Goal: Navigation & Orientation: Find specific page/section

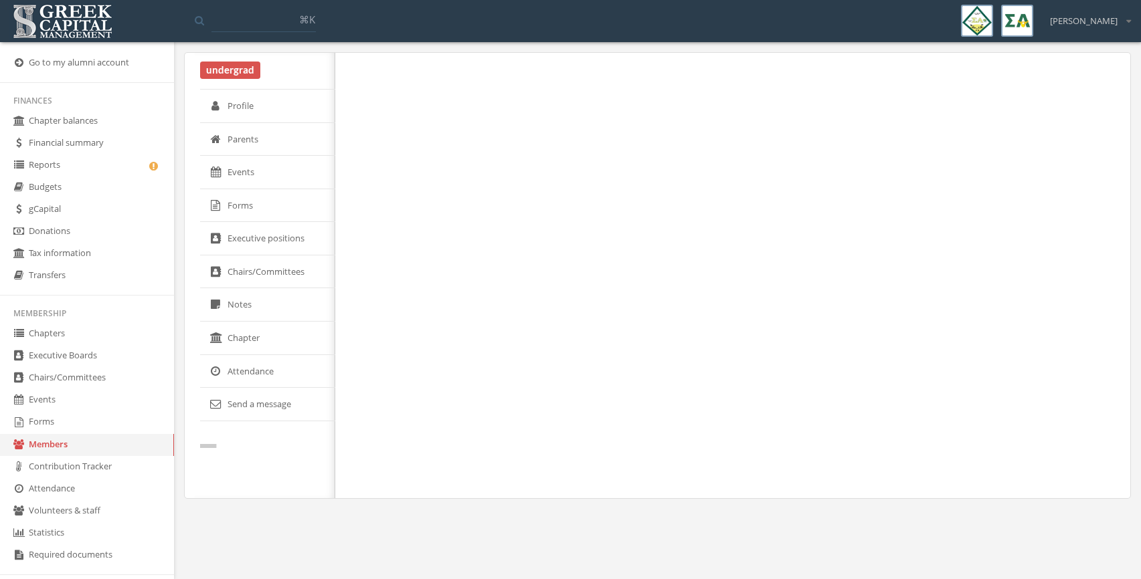
select select "******"
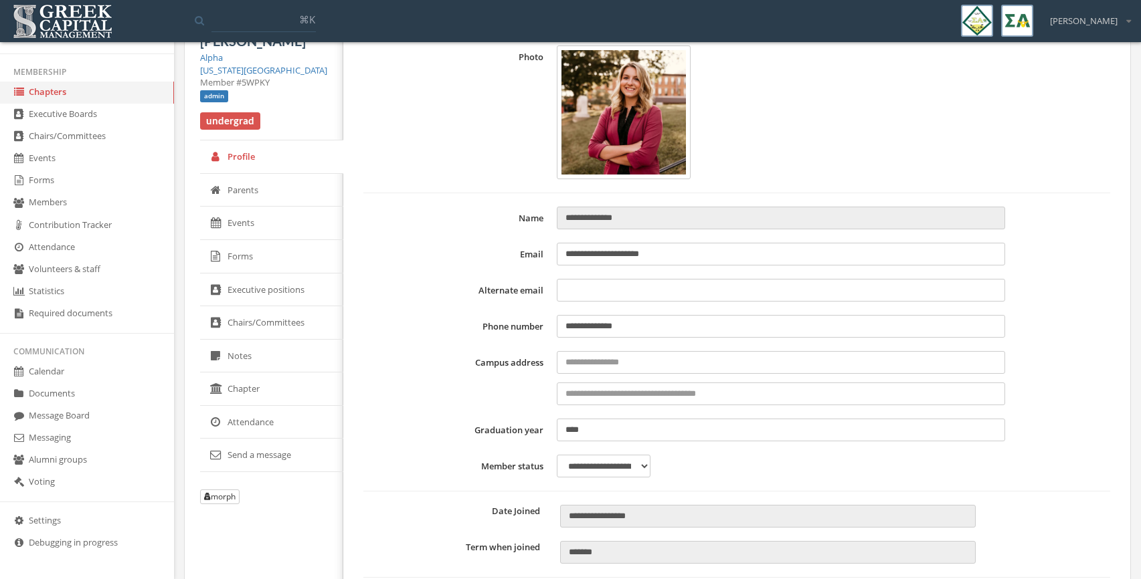
scroll to position [40, 0]
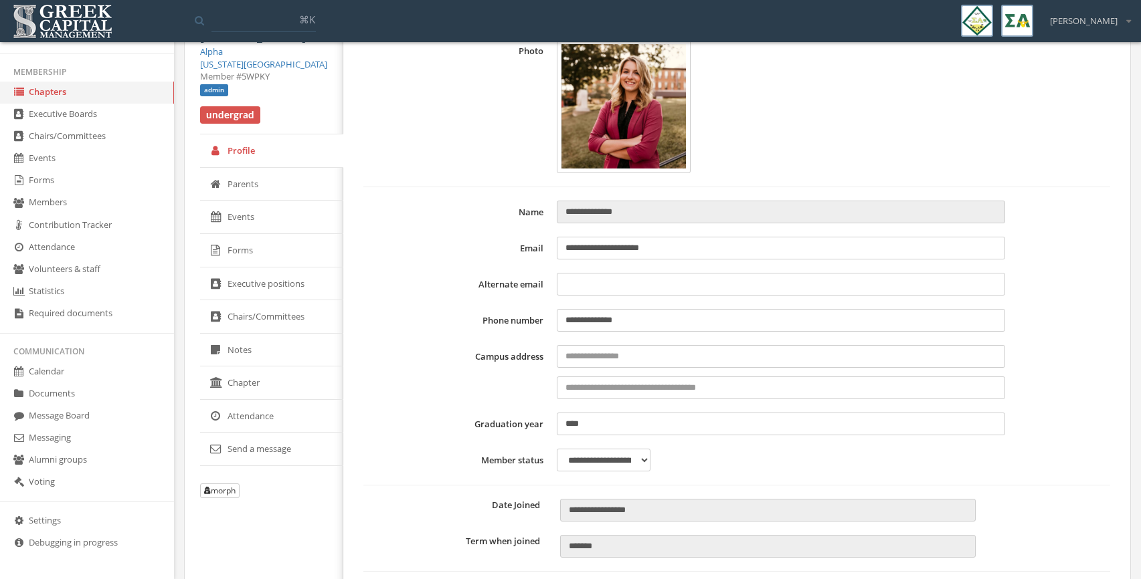
click at [60, 185] on link "Forms" at bounding box center [87, 181] width 174 height 22
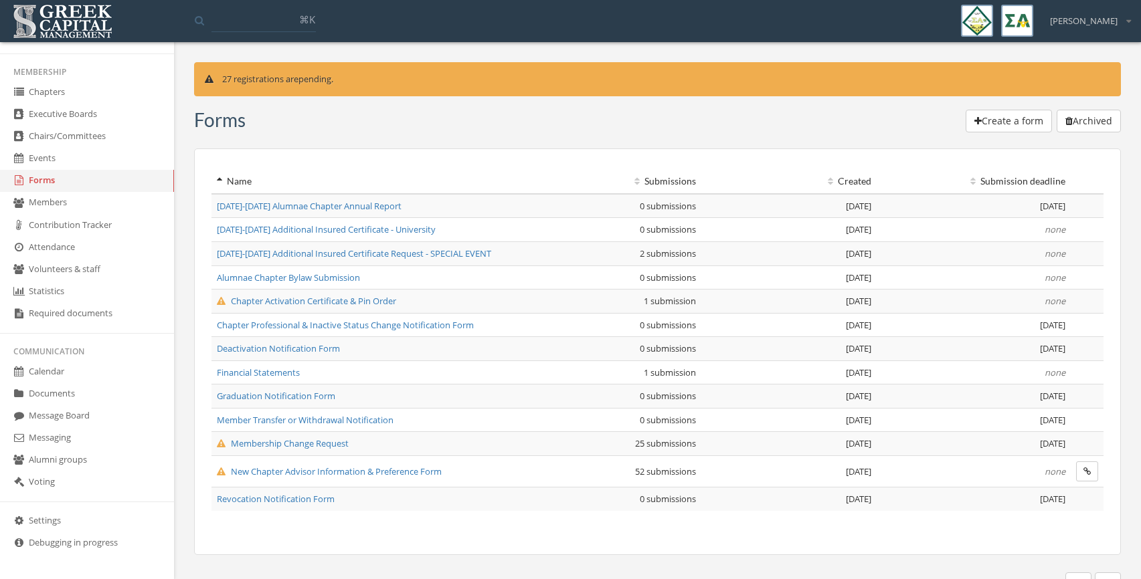
click at [382, 309] on td "Chapter Activation Certificate & Pin Order" at bounding box center [359, 302] width 297 height 24
click at [382, 304] on span "Chapter Activation Certificate & Pin Order" at bounding box center [306, 301] width 179 height 12
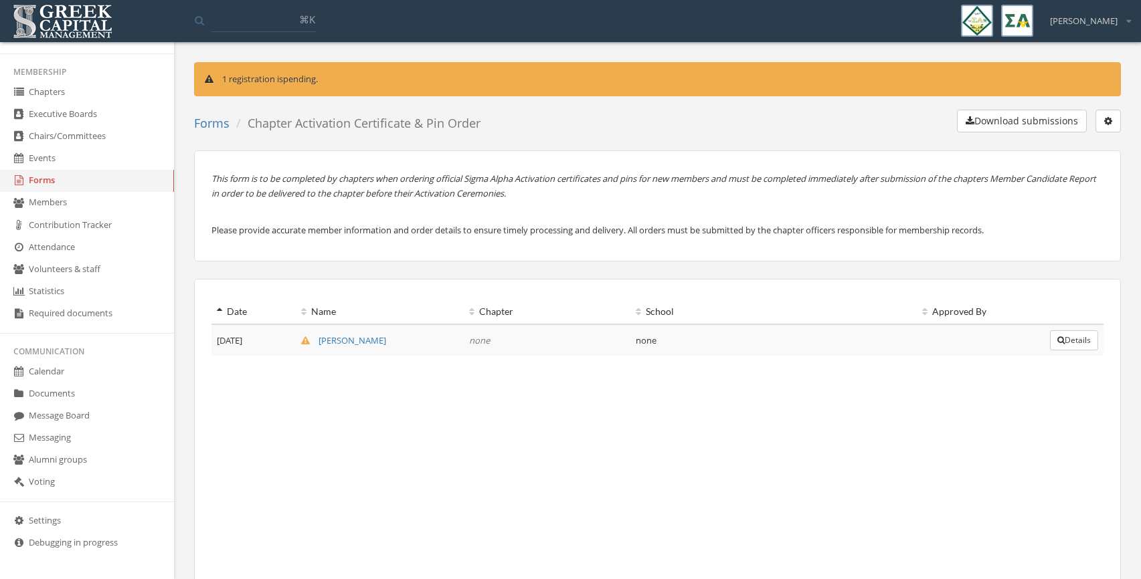
click at [1065, 339] on button "Details" at bounding box center [1074, 340] width 48 height 20
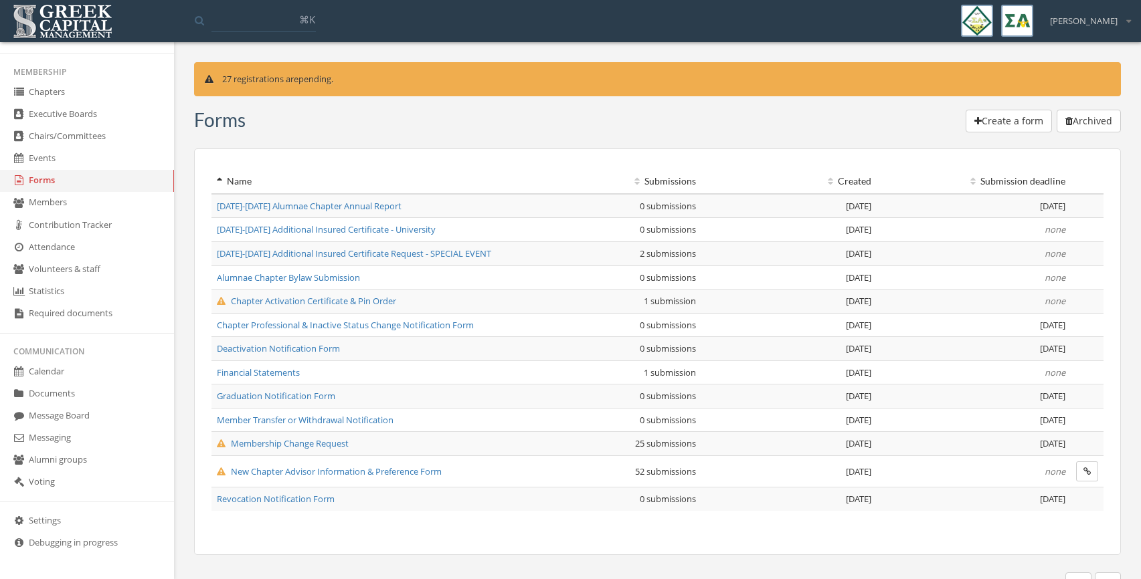
click at [296, 446] on span "Membership Change Request" at bounding box center [283, 444] width 132 height 12
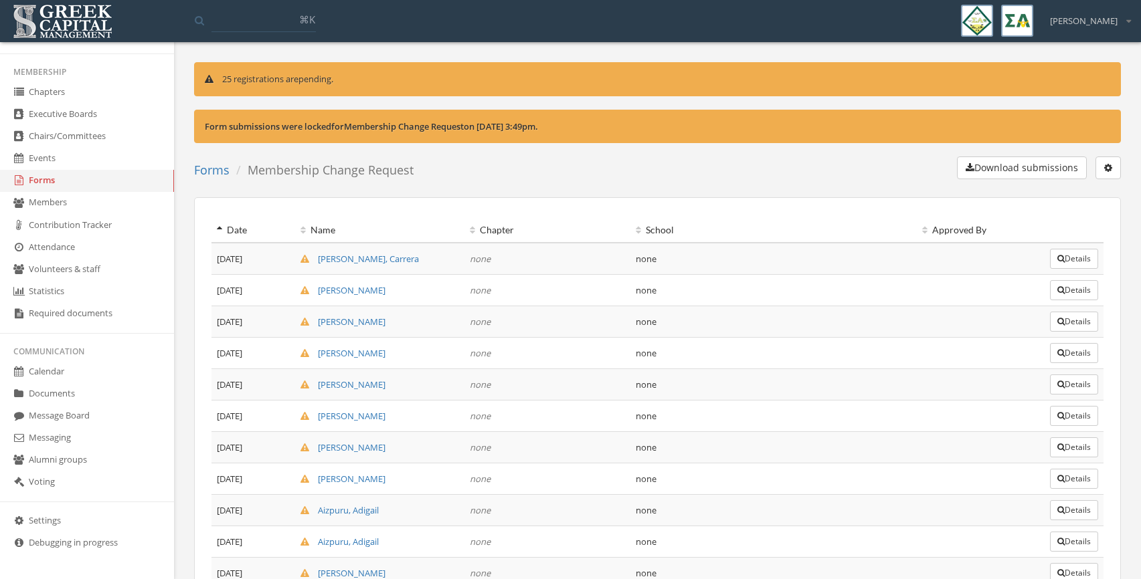
click at [1058, 258] on icon "button" at bounding box center [1060, 259] width 7 height 8
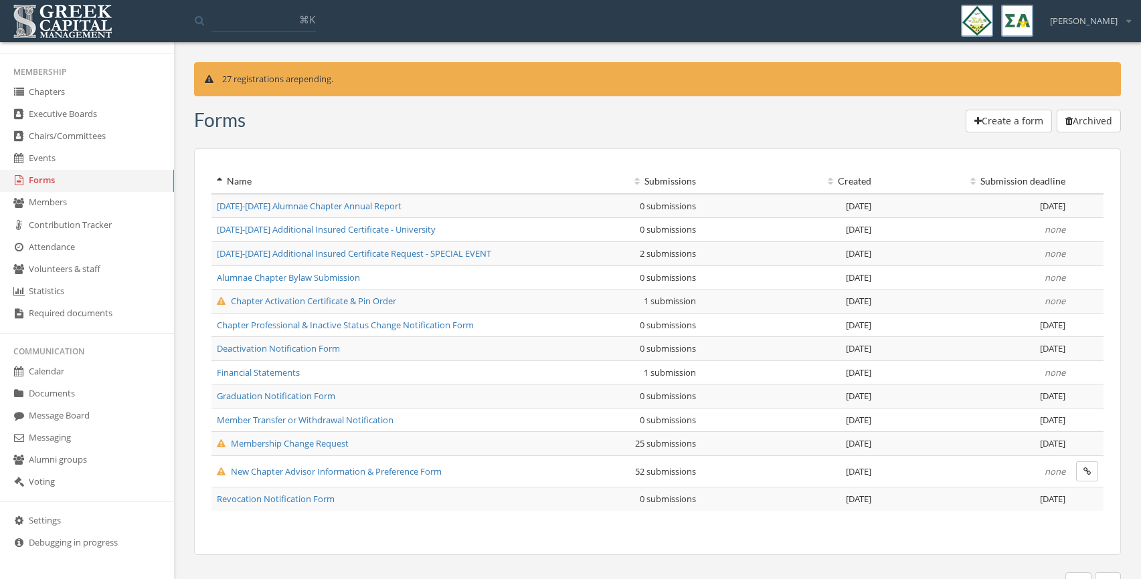
click at [270, 442] on span "Membership Change Request" at bounding box center [283, 444] width 132 height 12
click at [261, 472] on span "New Chapter Advisor Information & Preference Form" at bounding box center [329, 472] width 225 height 12
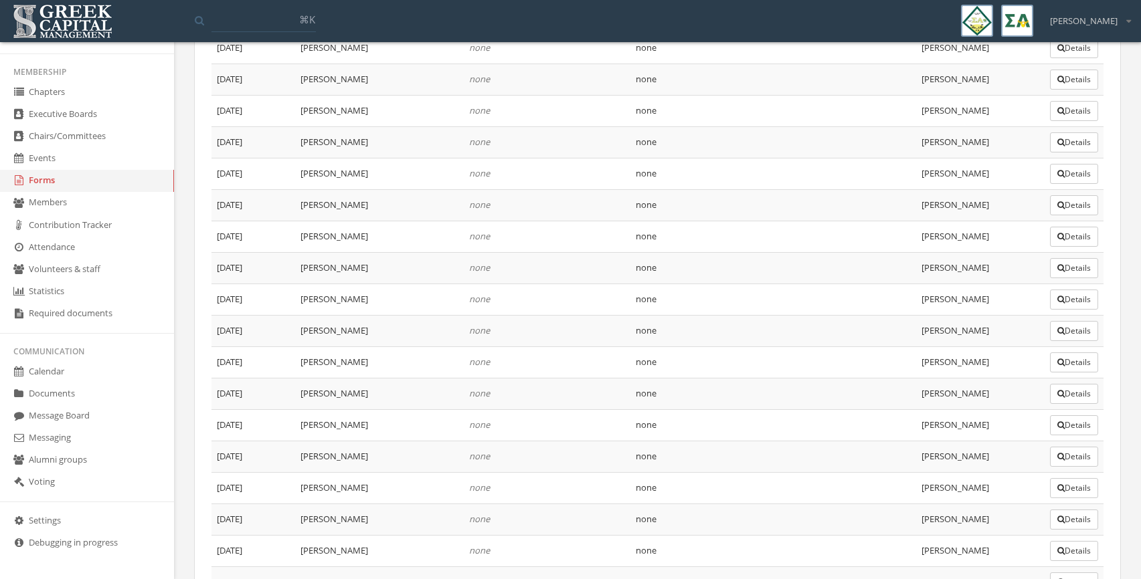
scroll to position [1564, 0]
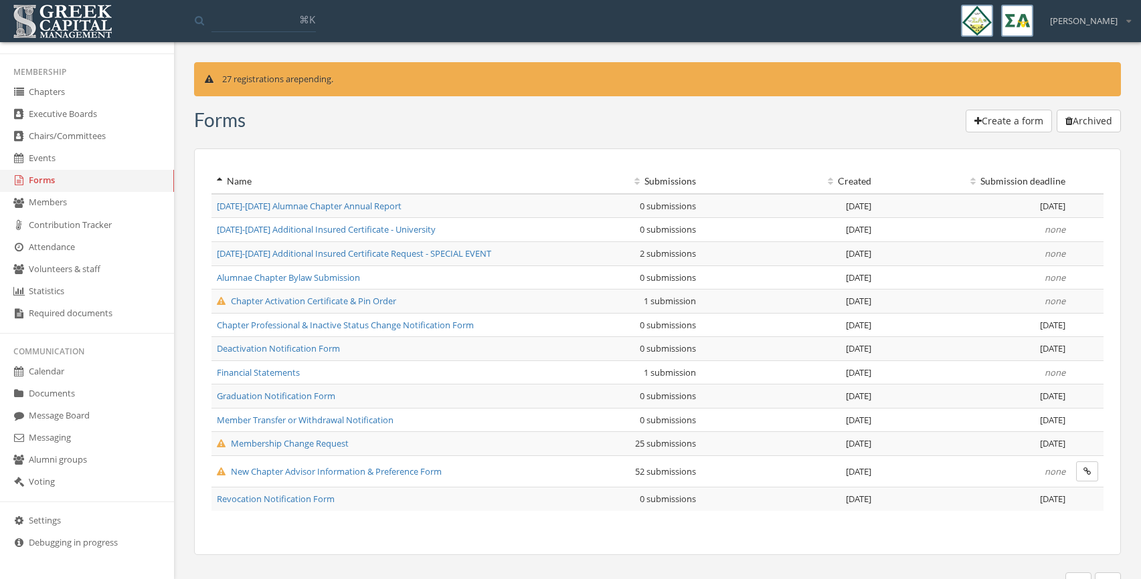
click at [256, 80] on span "27 registrations" at bounding box center [253, 79] width 62 height 12
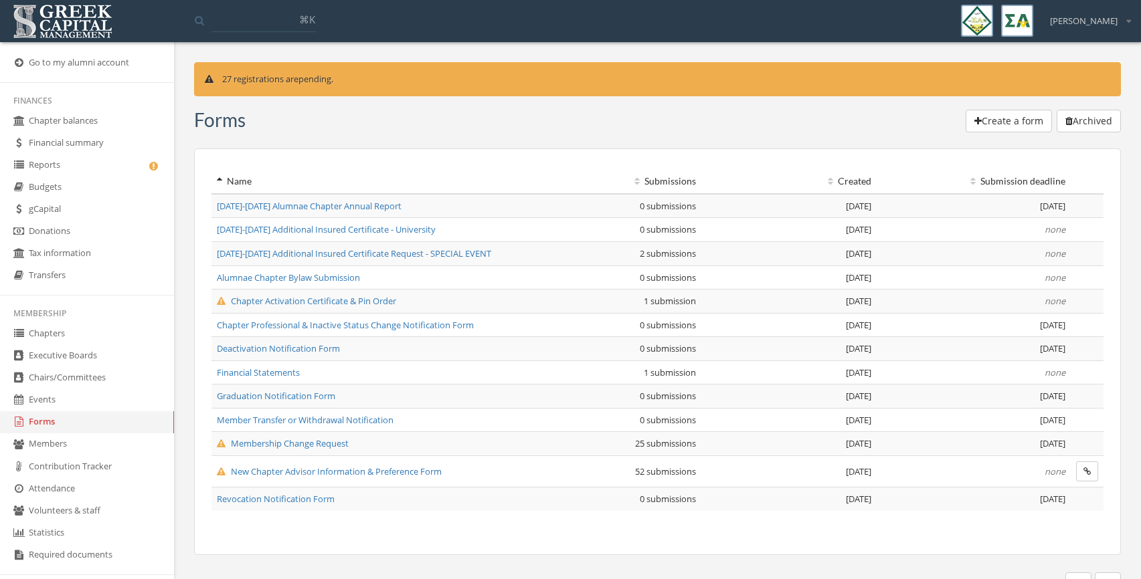
click at [77, 23] on img at bounding box center [62, 21] width 106 height 41
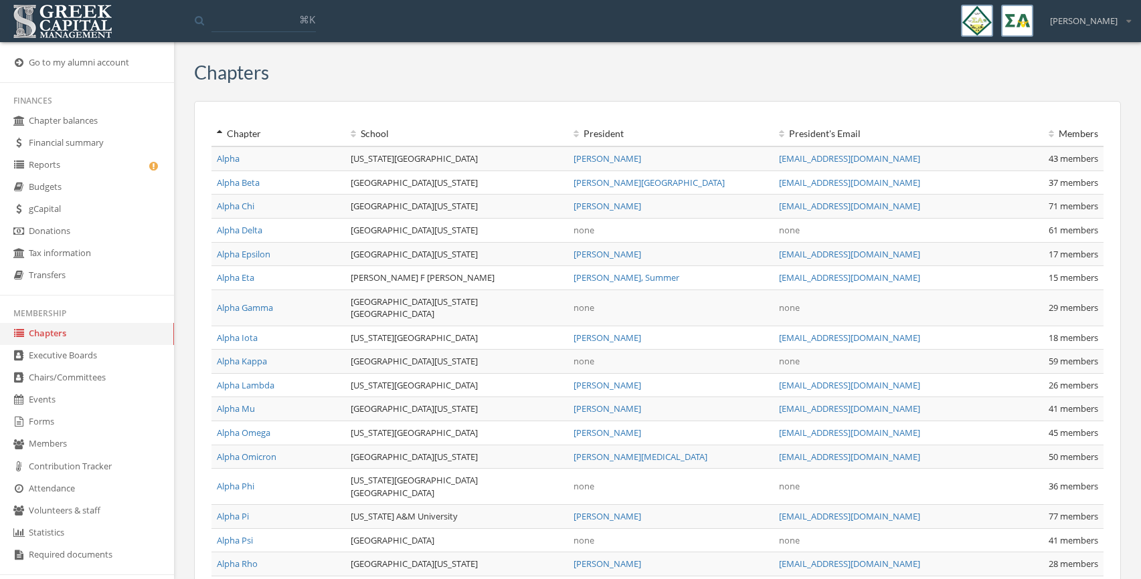
click at [65, 156] on link "Reports" at bounding box center [87, 166] width 174 height 22
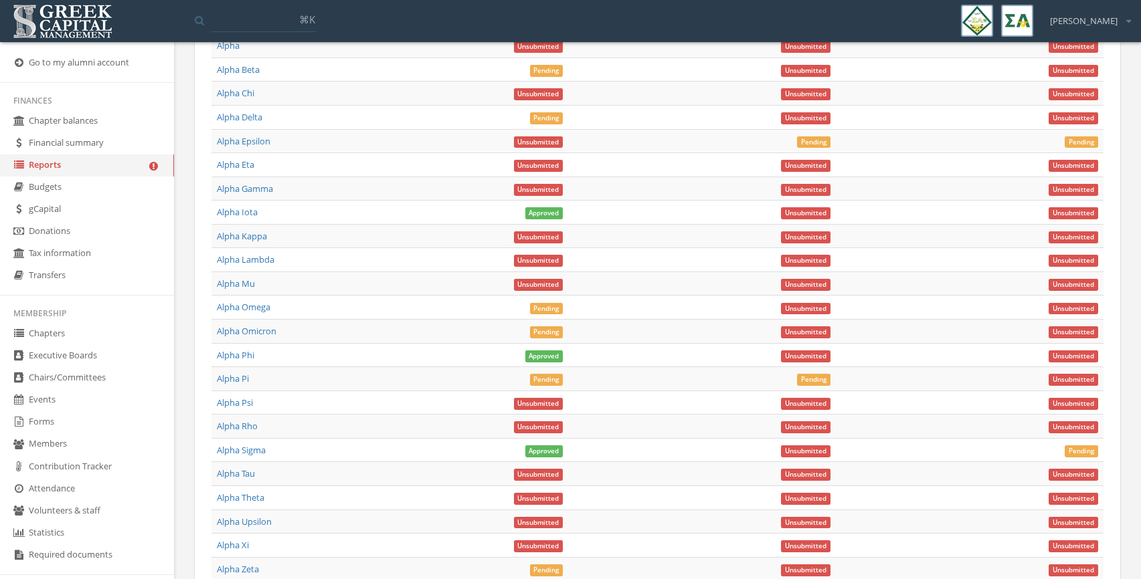
scroll to position [1491, 0]
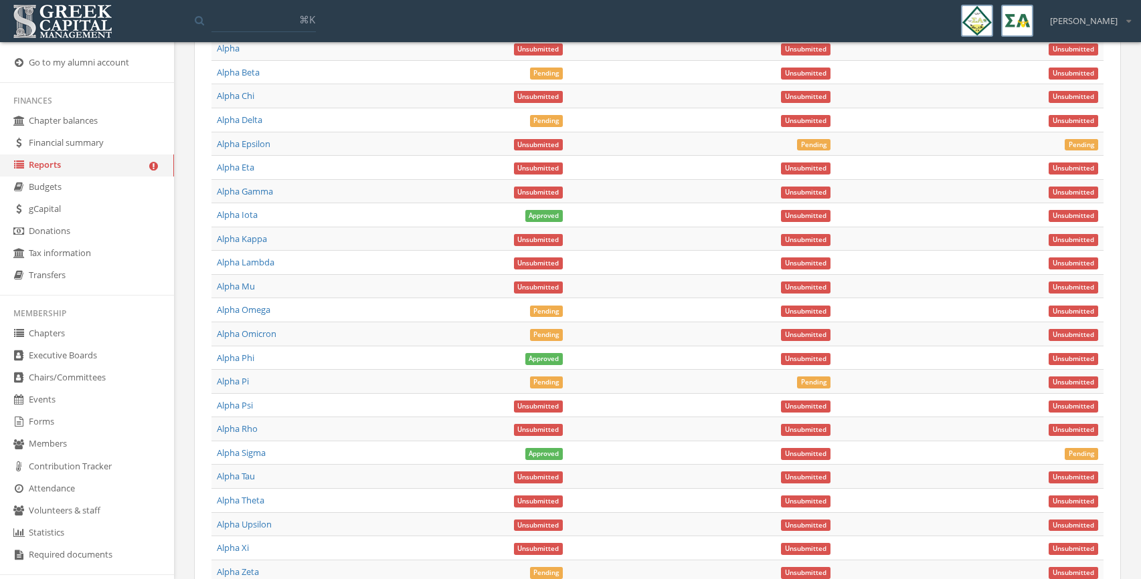
click at [544, 218] on span "Approved" at bounding box center [544, 216] width 38 height 12
